Goal: Task Accomplishment & Management: Manage account settings

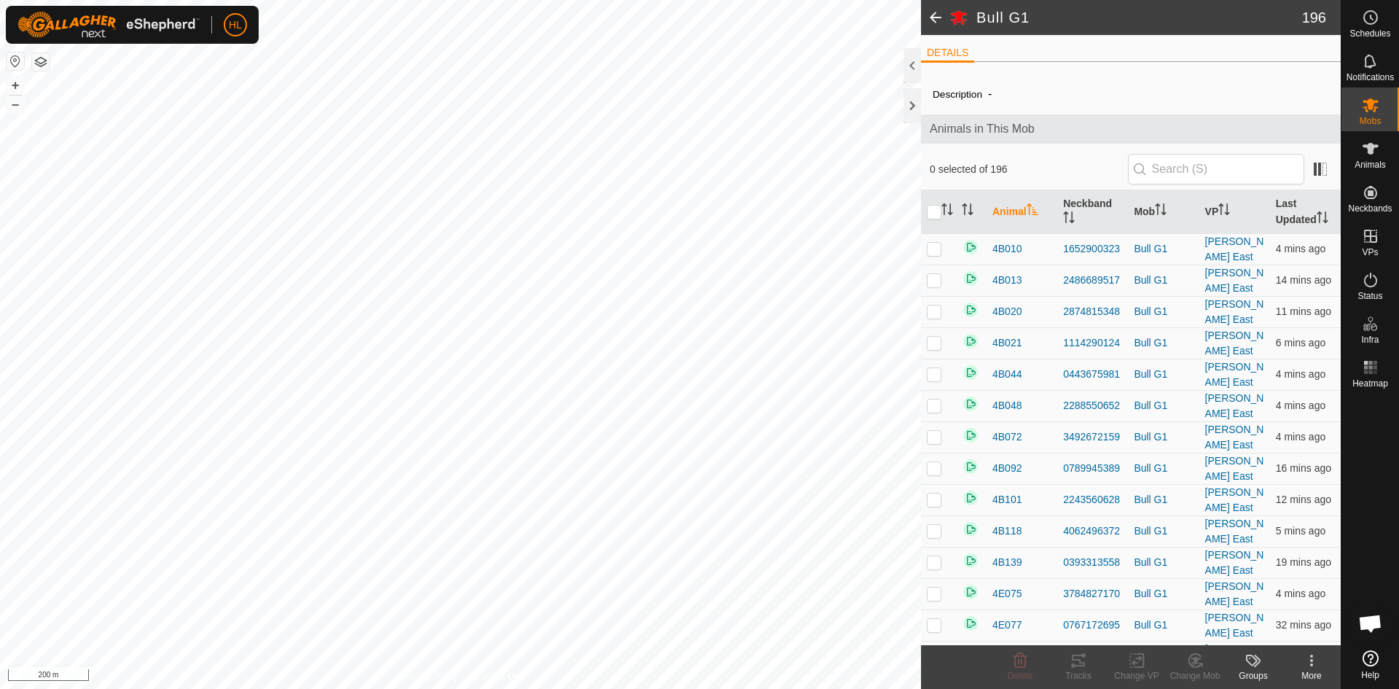
scroll to position [5746, 0]
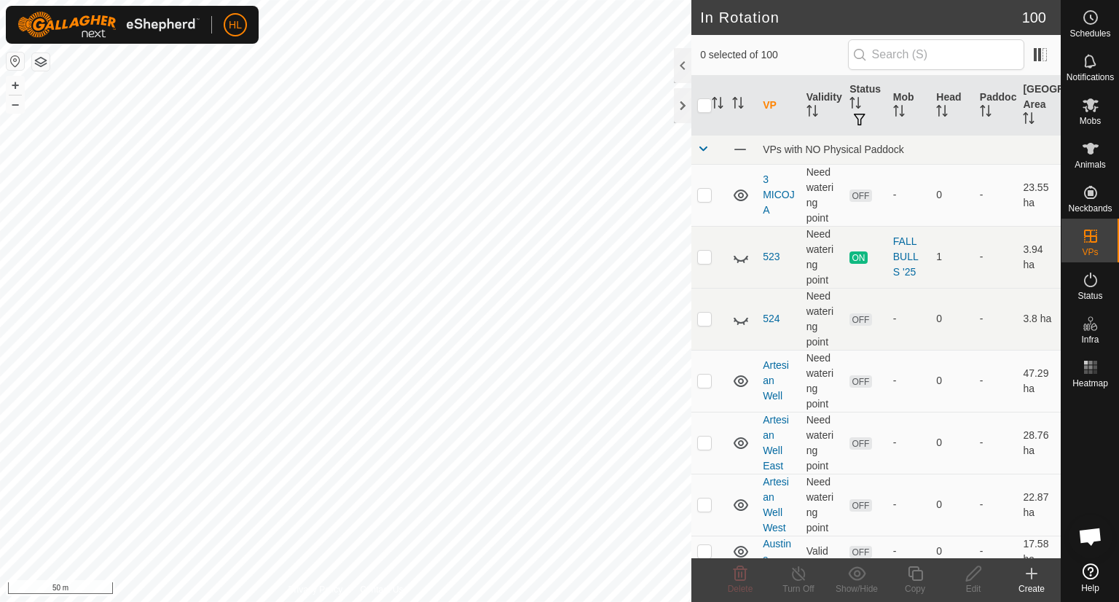
checkbox input "true"
click at [982, 579] on icon at bounding box center [974, 573] width 18 height 17
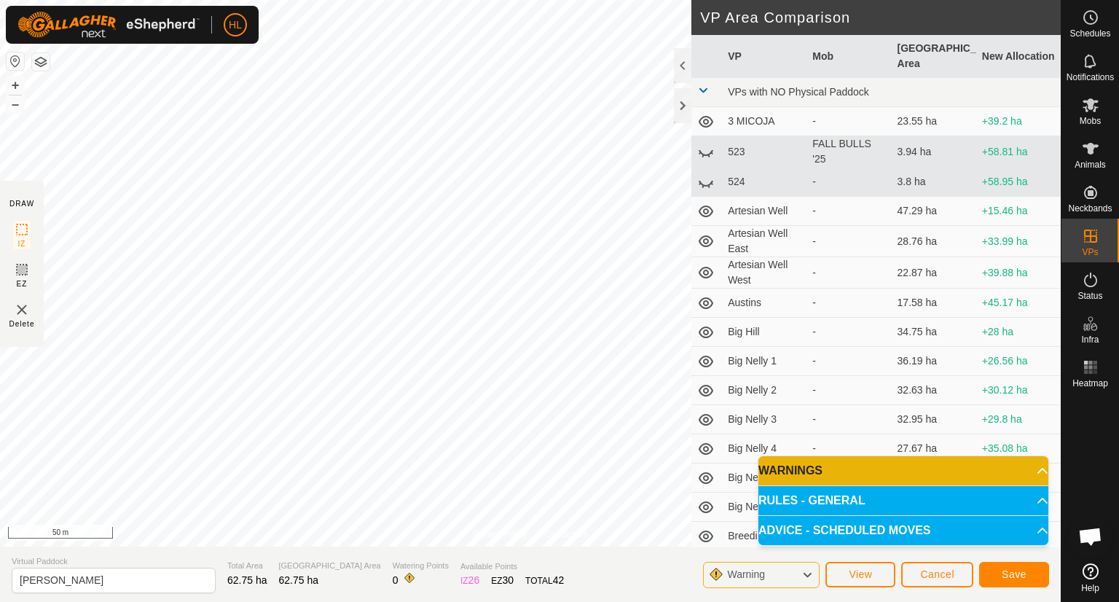
click at [703, 257] on div "Privacy Policy Contact Us Status: OFF Type: Inclusion Zone + – ⇧ i 50 m DRAW IZ…" at bounding box center [530, 301] width 1061 height 602
click at [1023, 573] on span "Save" at bounding box center [1014, 574] width 25 height 12
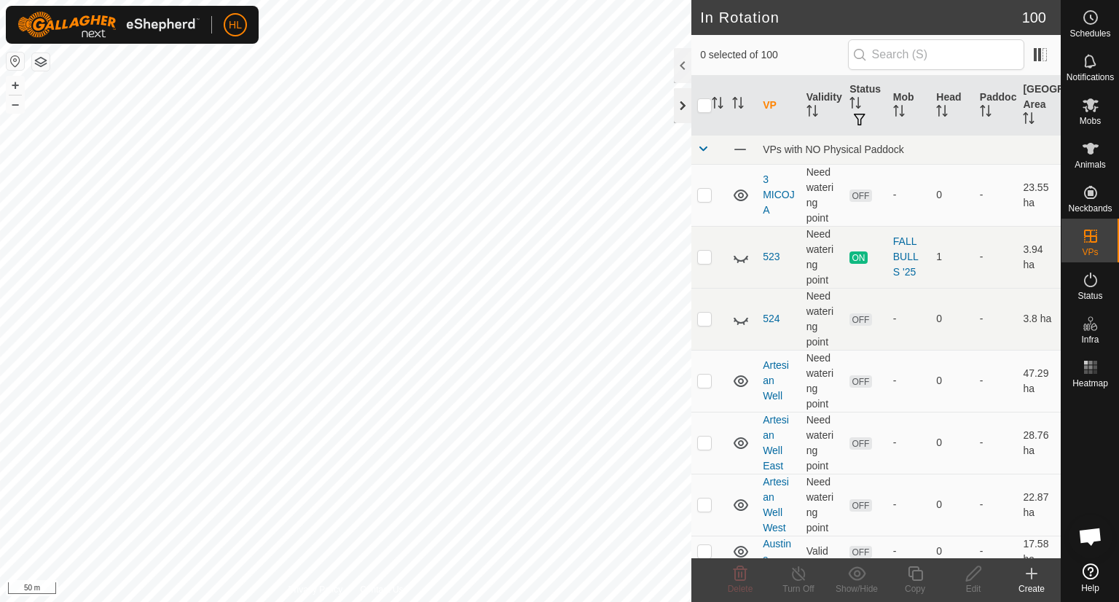
click at [682, 104] on div at bounding box center [682, 105] width 17 height 35
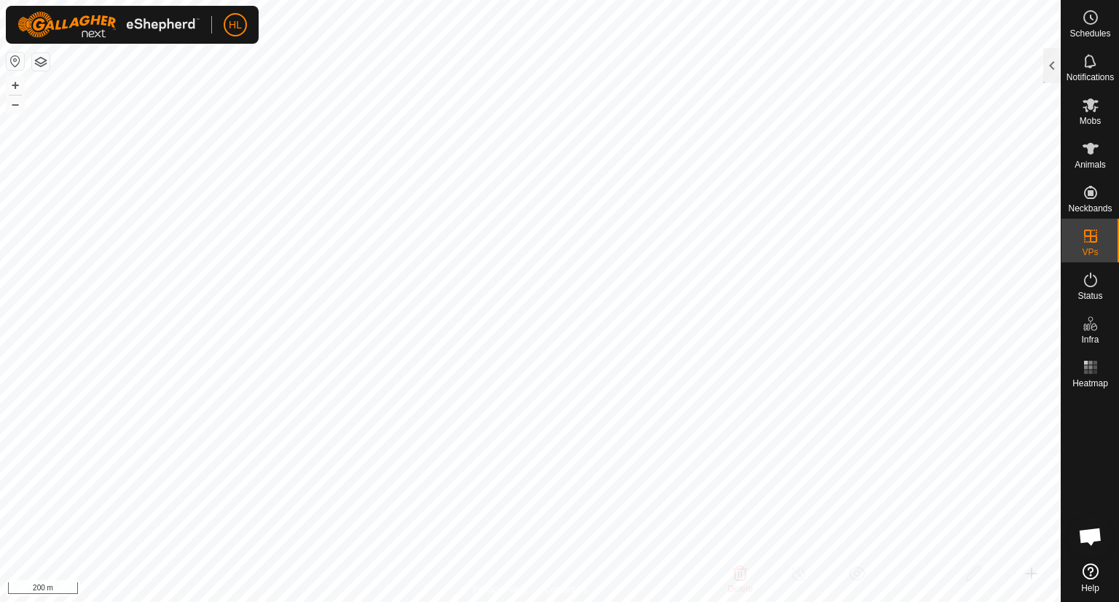
checkbox input "true"
click at [1052, 74] on div at bounding box center [1051, 65] width 17 height 35
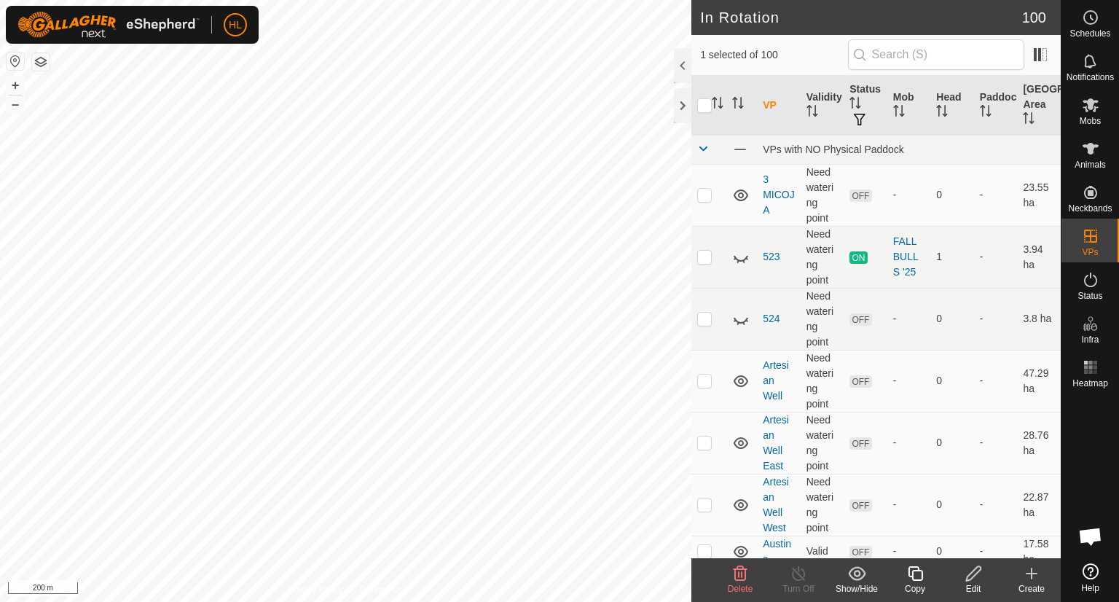
click at [973, 582] on div "Edit" at bounding box center [973, 588] width 58 height 13
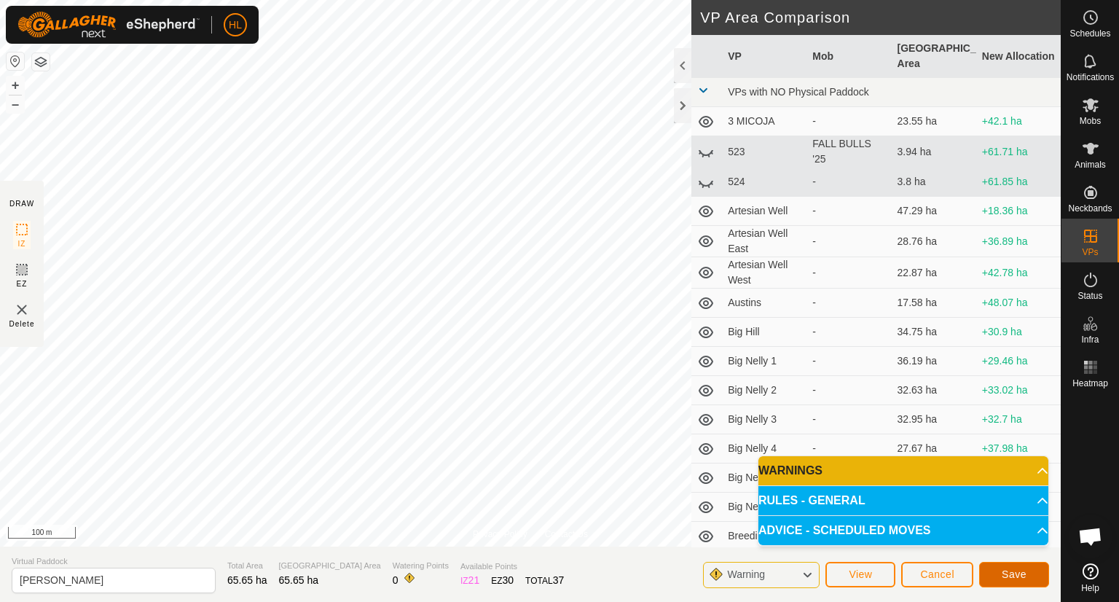
click at [992, 569] on button "Save" at bounding box center [1014, 575] width 70 height 26
